Goal: Task Accomplishment & Management: Use online tool/utility

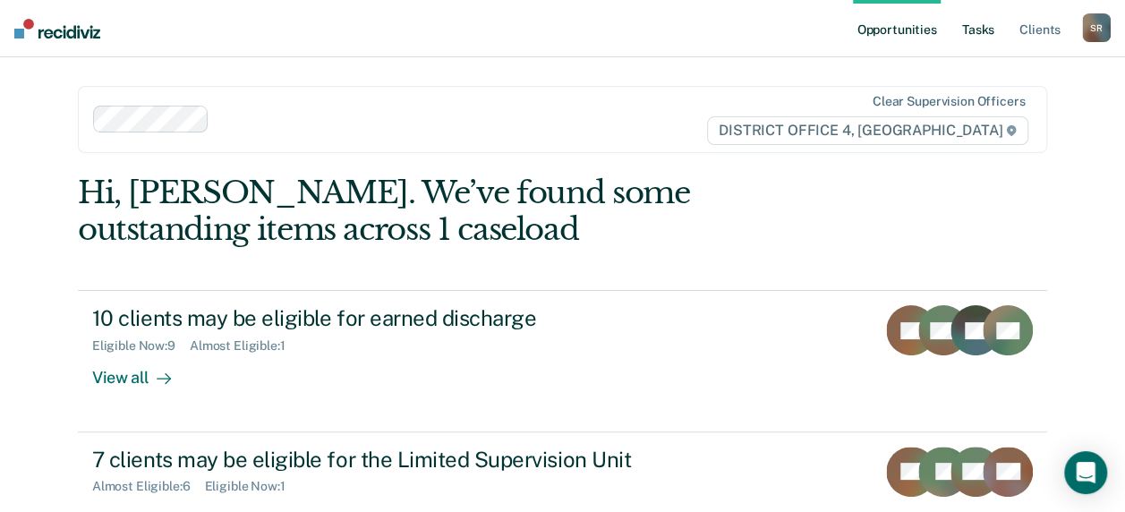
click at [981, 36] on link "Tasks" at bounding box center [978, 28] width 39 height 57
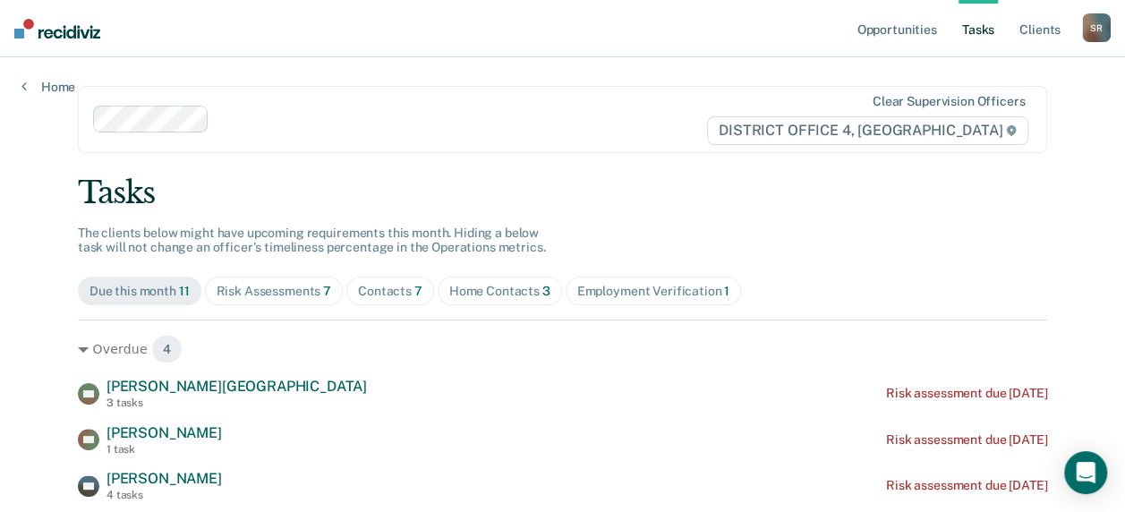
click at [474, 292] on div "Home Contacts 3" at bounding box center [499, 291] width 101 height 15
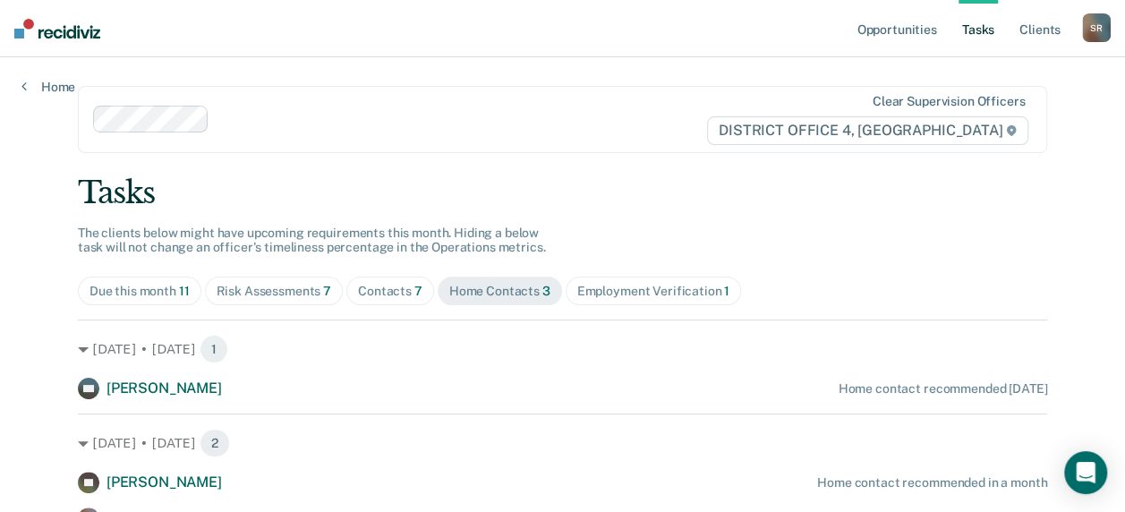
click at [242, 116] on div at bounding box center [461, 119] width 489 height 21
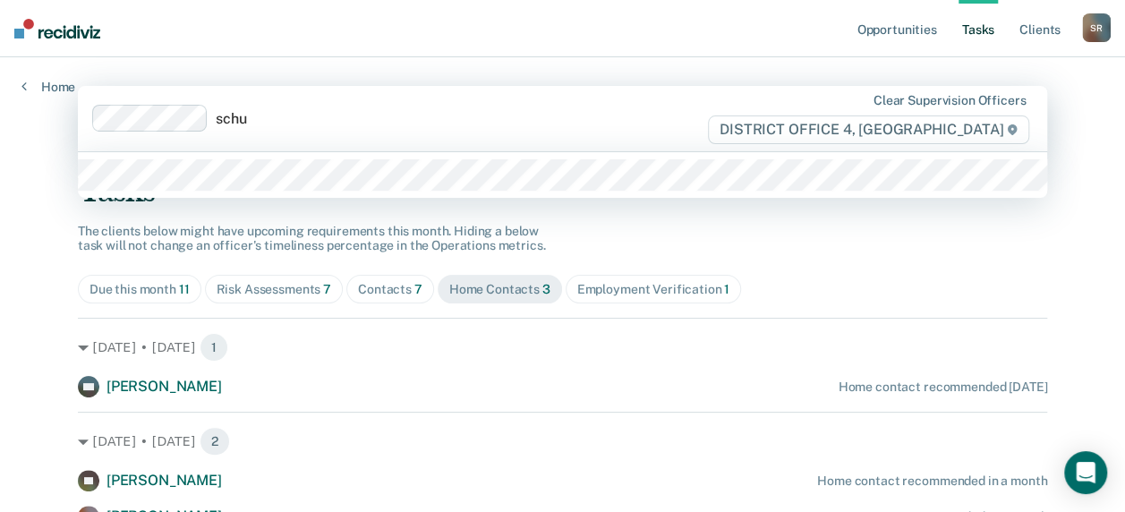
type input "[PERSON_NAME]"
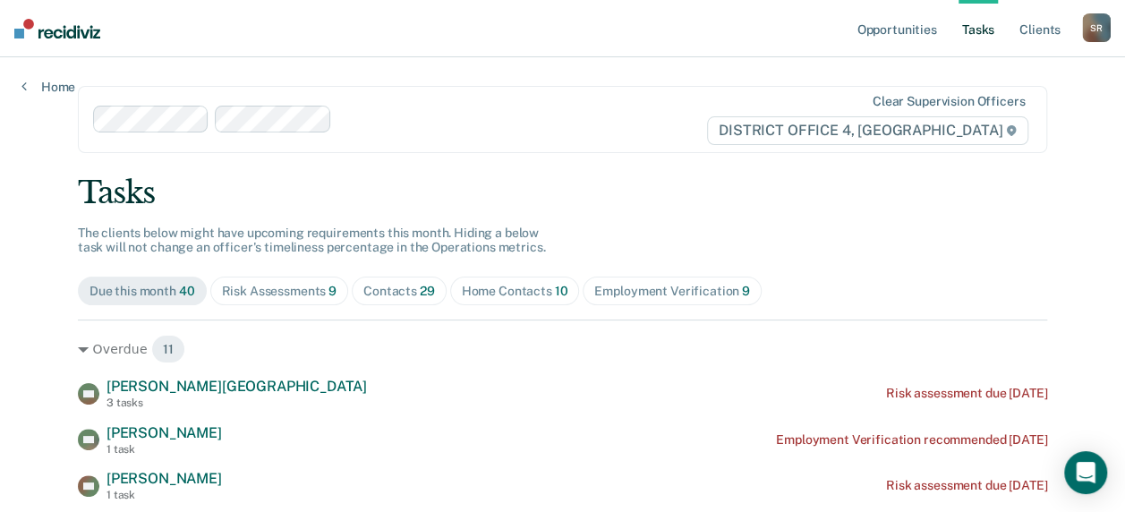
click at [482, 290] on div "Home Contacts 10" at bounding box center [515, 291] width 107 height 15
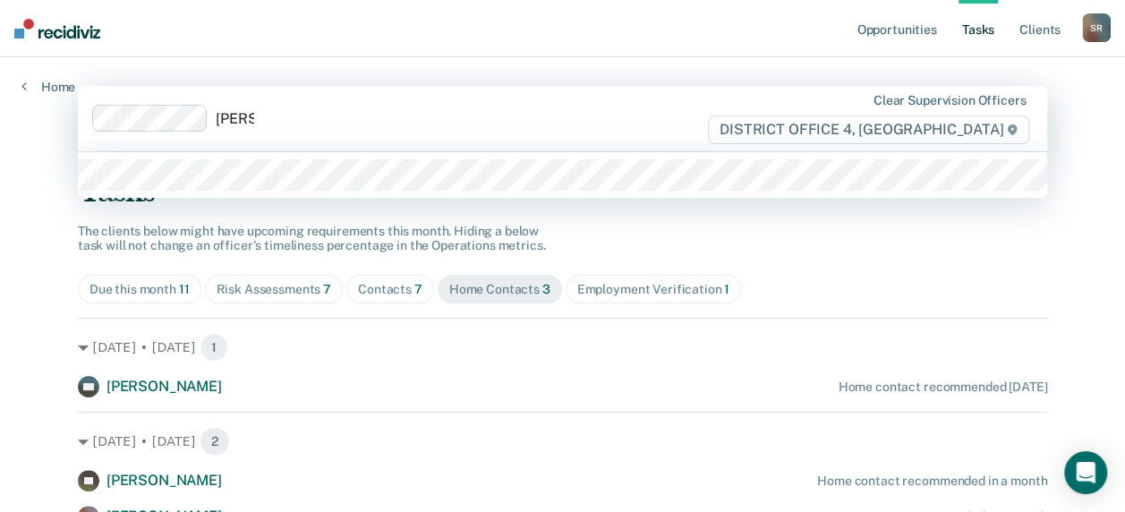
type input "[PERSON_NAME]"
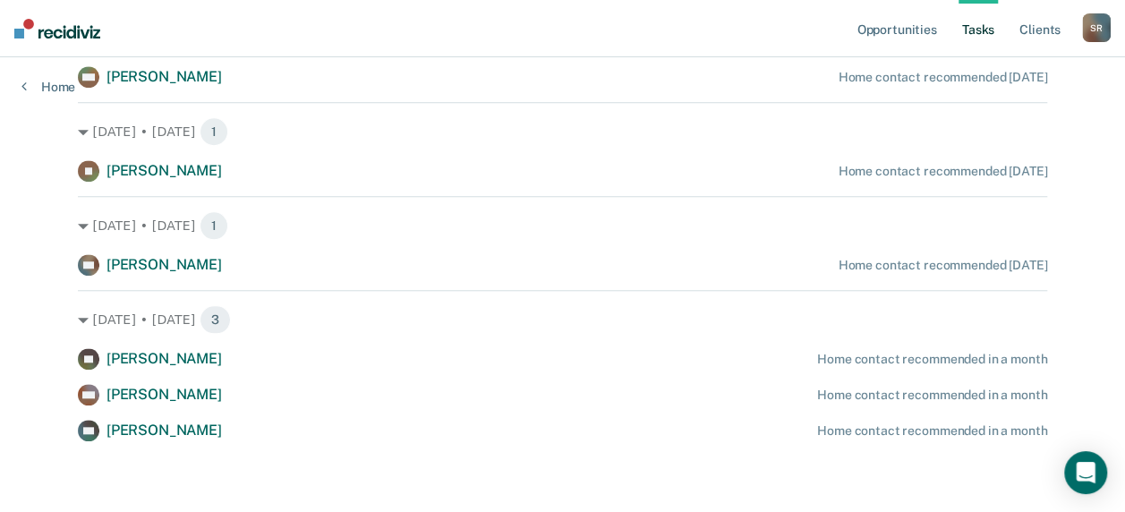
scroll to position [688, 0]
